Goal: Share content: Share content

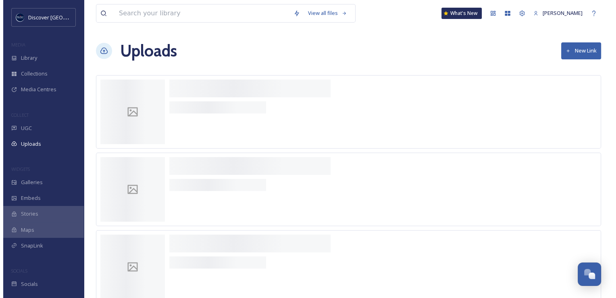
scroll to position [2106, 0]
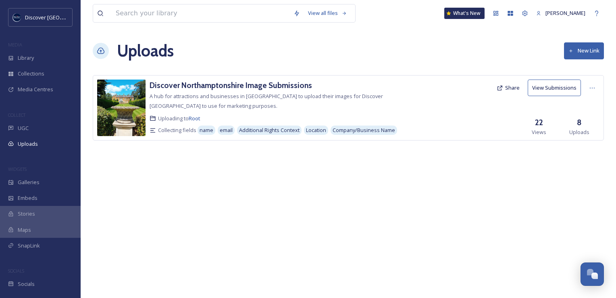
click at [586, 51] on button "New Link" at bounding box center [584, 50] width 40 height 17
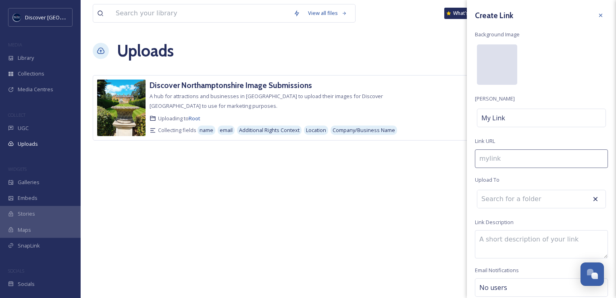
click at [492, 77] on div at bounding box center [497, 64] width 40 height 40
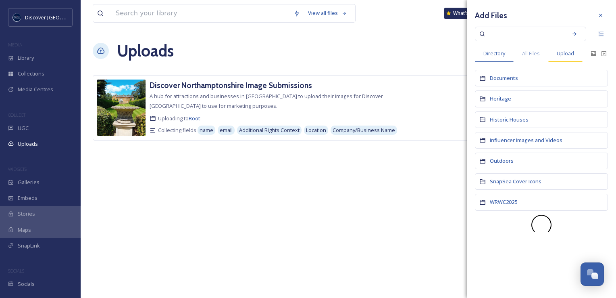
click at [569, 55] on span "Upload" at bounding box center [565, 54] width 17 height 8
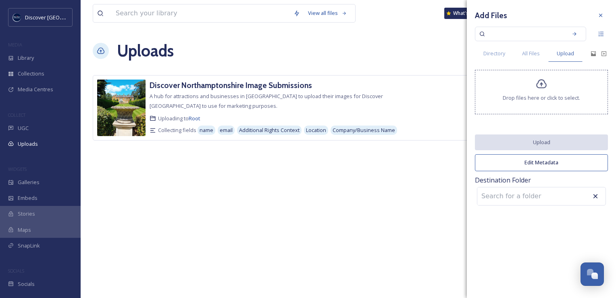
click at [547, 83] on icon at bounding box center [542, 84] width 12 height 12
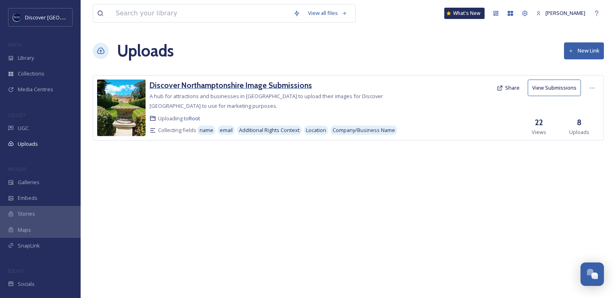
click at [234, 85] on h3 "Discover Northamptonshire Image Submissions" at bounding box center [231, 85] width 163 height 10
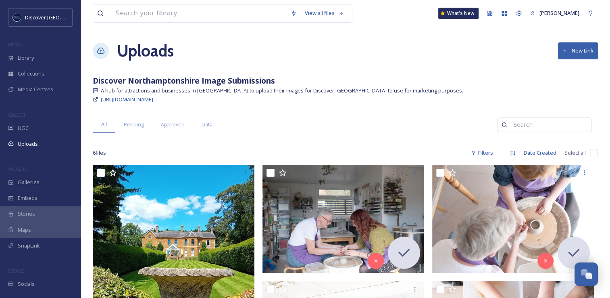
click at [153, 100] on span "[URL][DOMAIN_NAME]" at bounding box center [127, 99] width 52 height 7
click at [30, 144] on span "Uploads" at bounding box center [28, 144] width 20 height 8
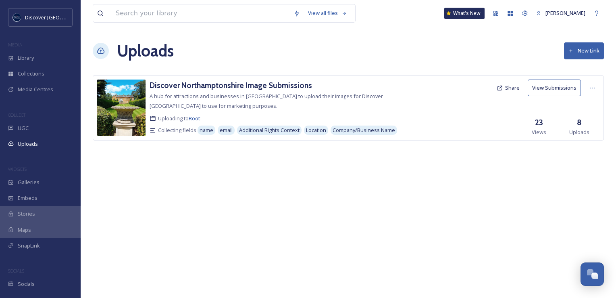
click at [576, 51] on button "New Link" at bounding box center [584, 50] width 40 height 17
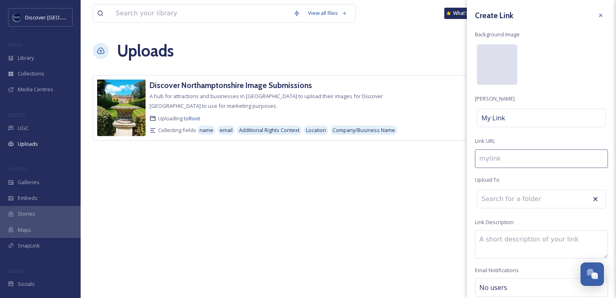
click at [494, 80] on div at bounding box center [497, 64] width 40 height 40
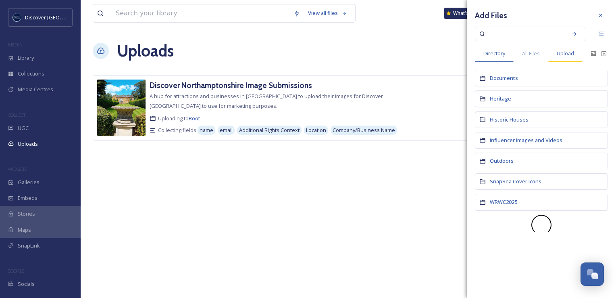
click at [562, 54] on span "Upload" at bounding box center [565, 54] width 17 height 8
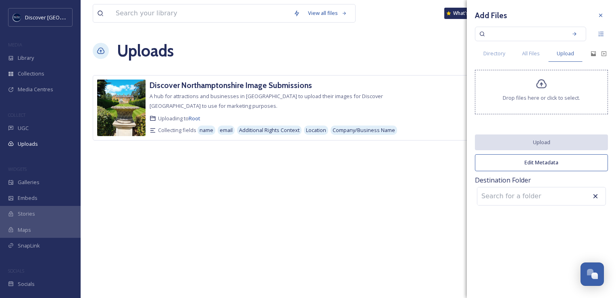
click at [564, 88] on div "Drop files here or click to select." at bounding box center [541, 92] width 133 height 44
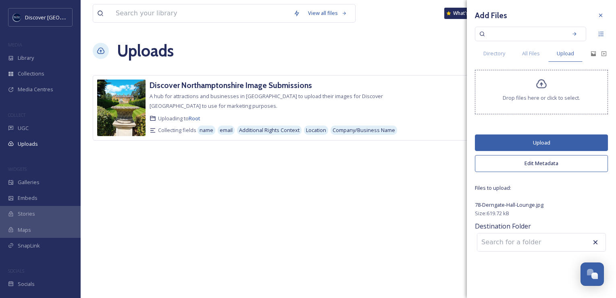
click at [512, 142] on button "Upload" at bounding box center [541, 142] width 133 height 17
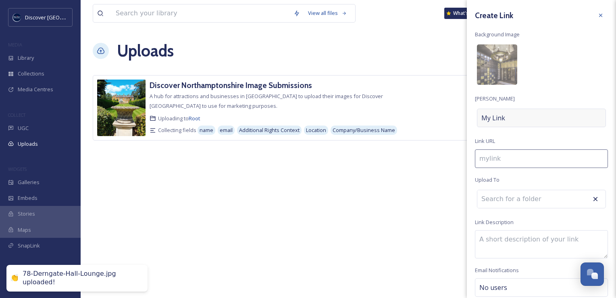
click at [502, 115] on span "My Link" at bounding box center [494, 118] width 24 height 10
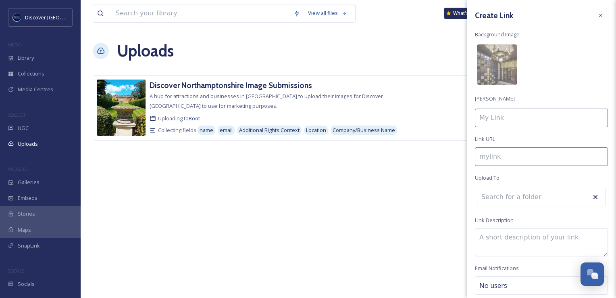
type input "h"
type input "H"
type input "he"
type input "He"
type input "her"
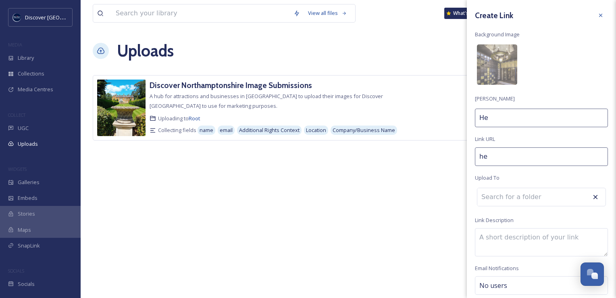
type input "Her"
type input "heri"
type input "Heri"
type input "herit"
type input "Herit"
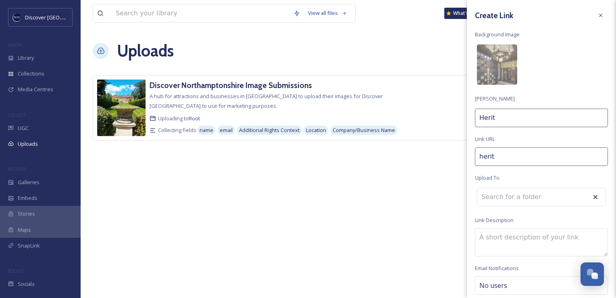
type input "herita"
type input "[DEMOGRAPHIC_DATA]"
type input "heritag"
type input "Heritag"
type input "heritage"
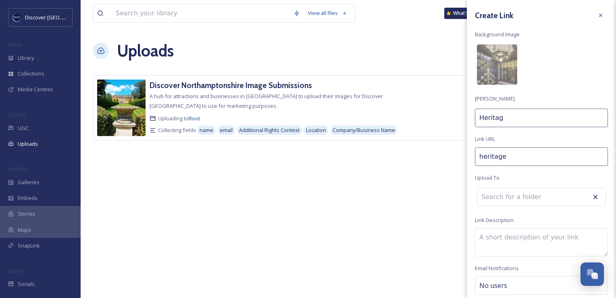
type input "Heritage"
type input "heritage-"
type input "Heritage"
type input "heritage-o"
type input "Heritage O"
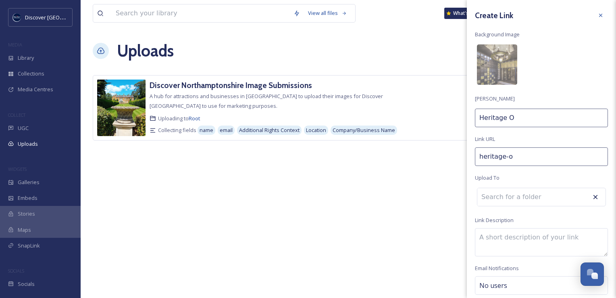
type input "heritage-op"
type input "Heritage Ope"
type input "heritage-open"
type input "Heritage Open"
type input "heritage-open-"
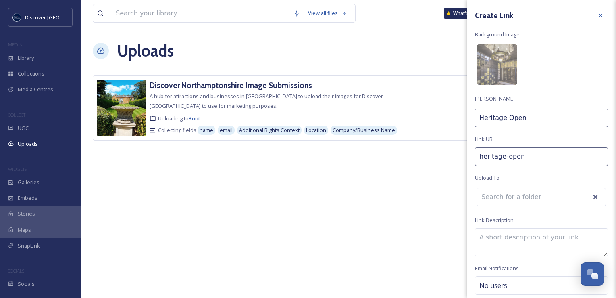
type input "Heritage Open"
type input "heritage-open-d"
type input "Heritage Open D"
type input "heritage-open-da"
type input "Heritage Open Da"
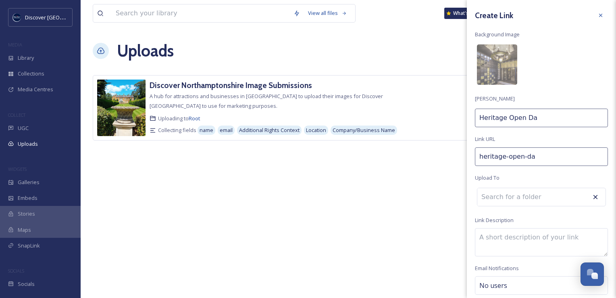
type input "heritage-open-day"
type input "Heritage Open Day"
type input "heritage-open-days"
type input "Heritage Open Days"
type input "heritage-open-days-"
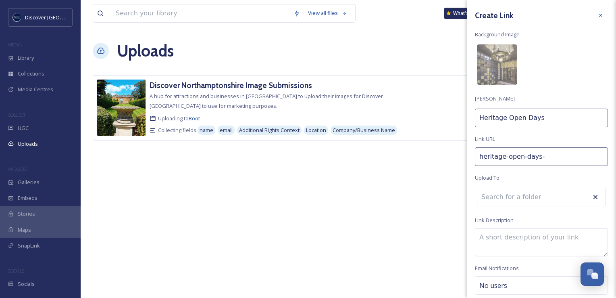
type input "Heritage Open Days"
type input "heritage-open-days-p"
type input "Heritage Open Days Ph"
type input "heritage-open-days-pho"
type input "Heritage Open Days Pho"
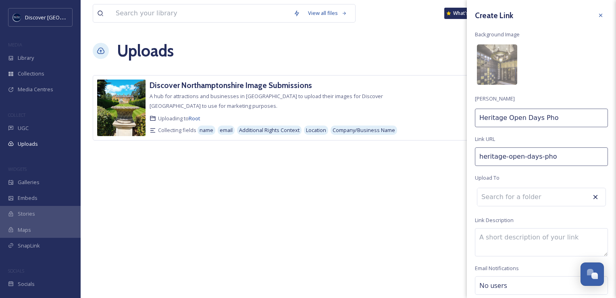
type input "heritage-open-days-phot"
type input "Heritage Open Days Phot"
type input "heritage-open-days-photo"
type input "Heritage Open Days Photo"
type input "heritage-open-days-photo-"
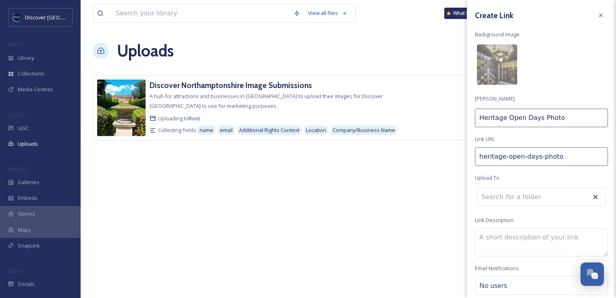
type input "Heritage Open Days Photo"
type input "heritage-open-days-photo-c"
type input "Heritage Open Days Photo C"
type input "heritage-open-days-photo-co"
type input "Heritage Open Days Photo Co"
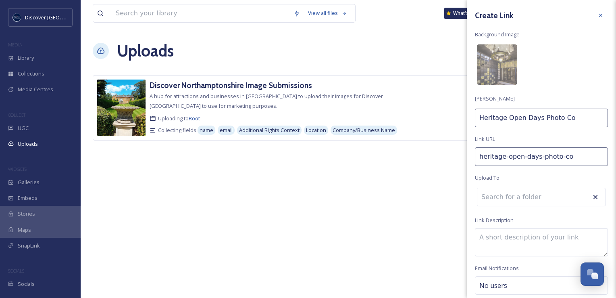
type input "heritage-open-days-photo-com"
type input "Heritage Open Days Photo Com"
type input "heritage-open-days-photo-comp"
type input "Heritage Open Days Photo Comp"
type input "heritage-open-days-photo-compe"
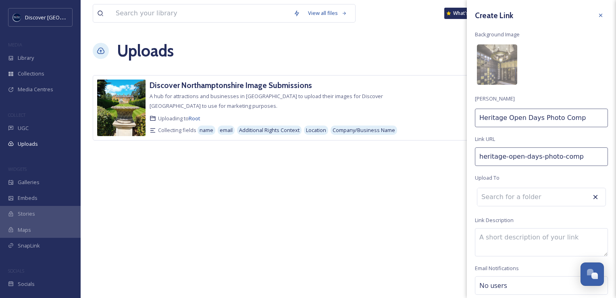
type input "Heritage Open Days Photo Compe"
type input "heritage-open-days-photo-compet"
type input "Heritage Open Days Photo Compet"
type input "heritage-open-days-photo-competi"
type input "Heritage Open Days Photo Competi"
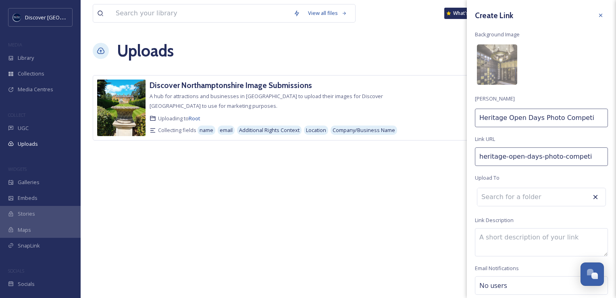
type input "heritage-open-days-photo-competit"
type input "Heritage Open Days Photo Competit"
type input "heritage-open-days-photo-competiti"
type input "Heritage Open Days Photo Competiti"
type input "heritage-open-days-photo-competitio"
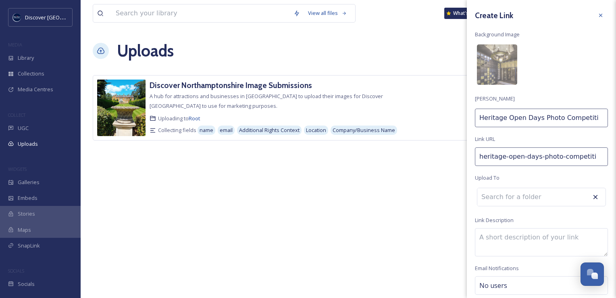
type input "Heritage Open Days Photo Competitio"
type input "heritage-open-days-photo-competition"
type input "Heritage Open Days Photo Competition"
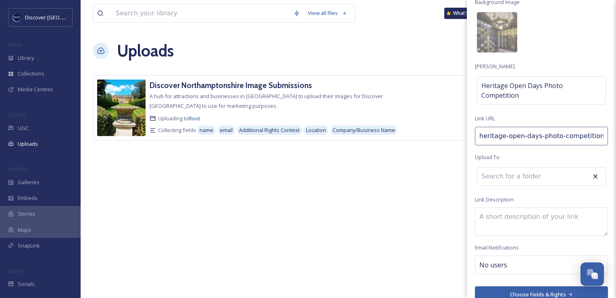
click at [500, 164] on div "Create Link Background Image [PERSON_NAME] Heritage Open Days Photo Competition…" at bounding box center [541, 139] width 149 height 343
click at [495, 189] on div "Create Link Background Image [PERSON_NAME] Heritage Open Days Photo Competition…" at bounding box center [541, 139] width 149 height 343
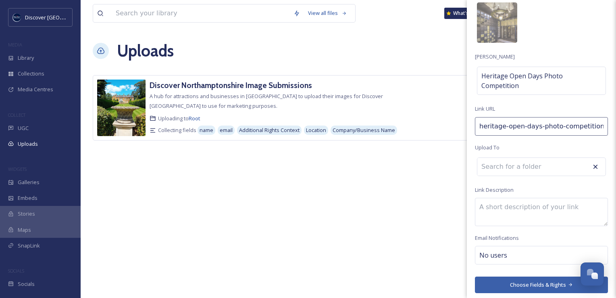
scroll to position [44, 0]
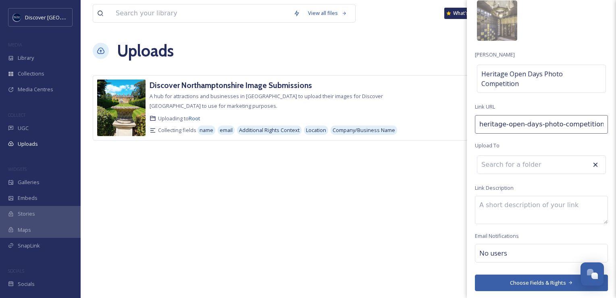
click at [487, 205] on textarea at bounding box center [541, 210] width 133 height 28
click at [511, 194] on div "Create Link Background Image [PERSON_NAME] Heritage Open Days Photo Competition…" at bounding box center [541, 127] width 149 height 343
drag, startPoint x: 563, startPoint y: 205, endPoint x: 543, endPoint y: 205, distance: 20.2
click at [543, 205] on textarea "This is your chance to WIN" at bounding box center [541, 210] width 133 height 28
paste textarea "entry for two to 78 Derngate AND Afternoon Tea at The Dining Room!"
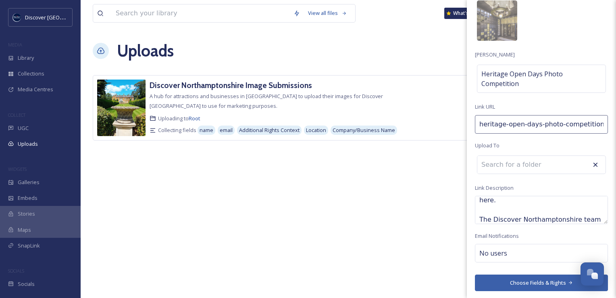
scroll to position [92, 0]
type textarea "This is your chance to WIN entry for two to 78 Derngate AND Afternoon Tea at Th…"
click at [513, 252] on div "No users" at bounding box center [541, 253] width 133 height 19
click at [502, 254] on input at bounding box center [520, 253] width 81 height 10
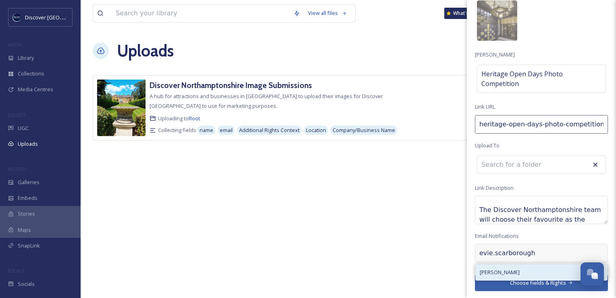
type input "evie.scarborough"
click at [499, 270] on span "[PERSON_NAME]" at bounding box center [500, 272] width 40 height 8
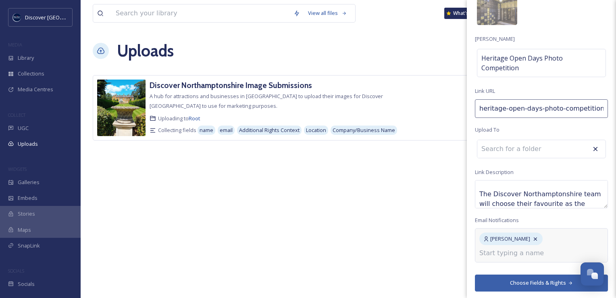
scroll to position [38, 0]
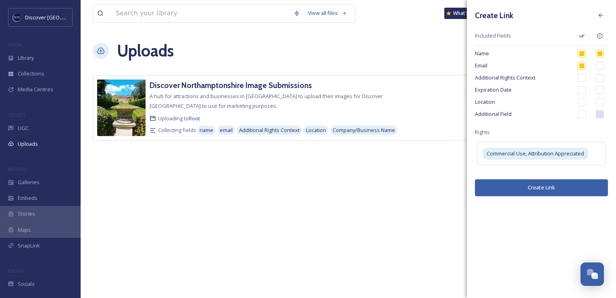
click at [602, 100] on input "checkbox" at bounding box center [600, 102] width 8 height 8
checkbox input "true"
click at [602, 69] on input "checkbox" at bounding box center [600, 66] width 8 height 8
checkbox input "true"
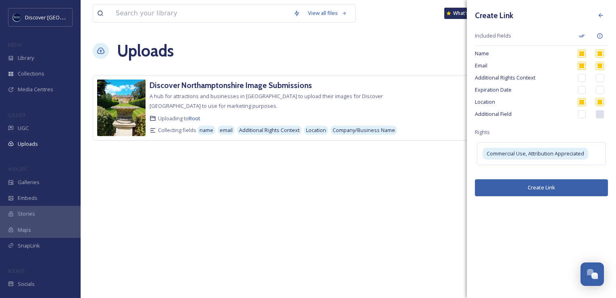
click at [599, 79] on input "checkbox" at bounding box center [600, 78] width 8 height 8
checkbox input "true"
click at [504, 186] on button "Create Link" at bounding box center [541, 187] width 133 height 17
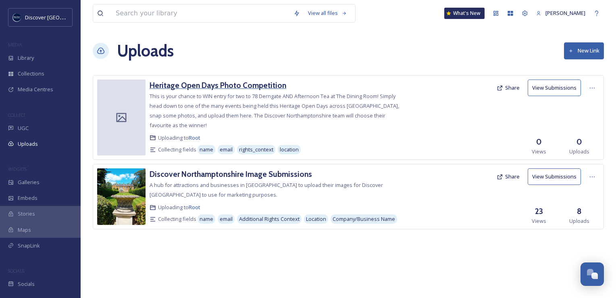
click at [261, 84] on h3 "Heritage Open Days Photo Competition" at bounding box center [218, 85] width 137 height 10
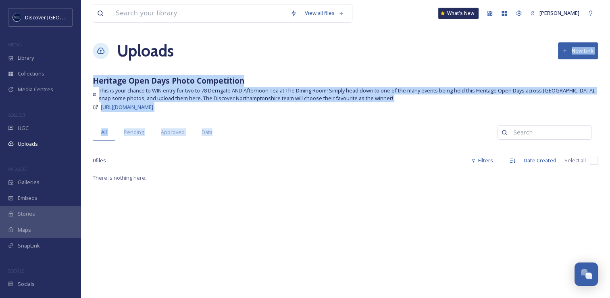
scroll to position [2058, 0]
drag, startPoint x: 287, startPoint y: 48, endPoint x: 278, endPoint y: 110, distance: 63.2
click at [278, 110] on div "View all files What's New Evie Scarborough Uploads New Link Heritage Open Days …" at bounding box center [346, 235] width 530 height 470
click at [278, 110] on div "https://app.snapsea.io/p/link/heritage-open-days-photo-competition" at bounding box center [346, 107] width 506 height 10
click at [153, 109] on span "https://app.snapsea.io/p/link/heritage-open-days-photo-competition" at bounding box center [127, 106] width 52 height 7
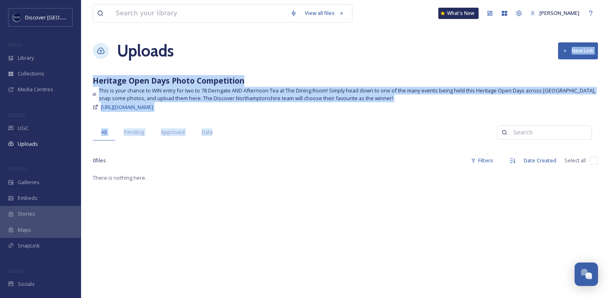
click at [231, 69] on div "View all files What's New Evie Scarborough Uploads New Link Heritage Open Days …" at bounding box center [346, 235] width 530 height 470
